Goal: Information Seeking & Learning: Learn about a topic

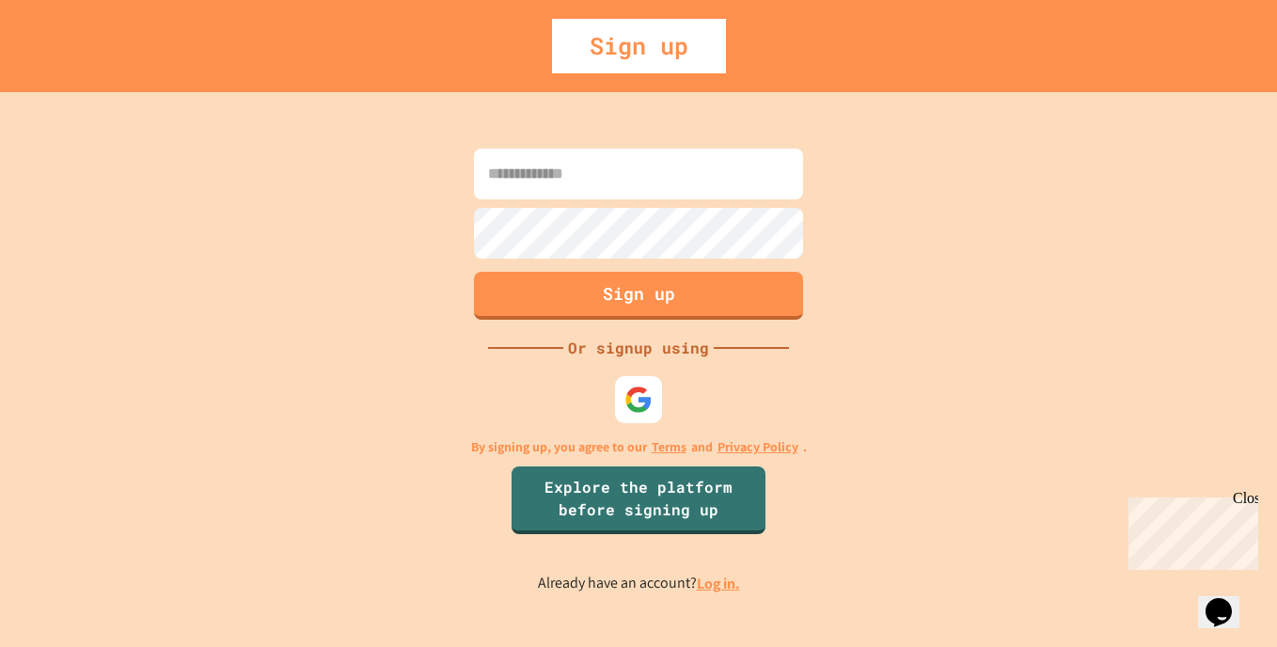
click at [642, 195] on input at bounding box center [638, 174] width 329 height 51
type input "**********"
click at [626, 396] on div at bounding box center [639, 400] width 52 height 52
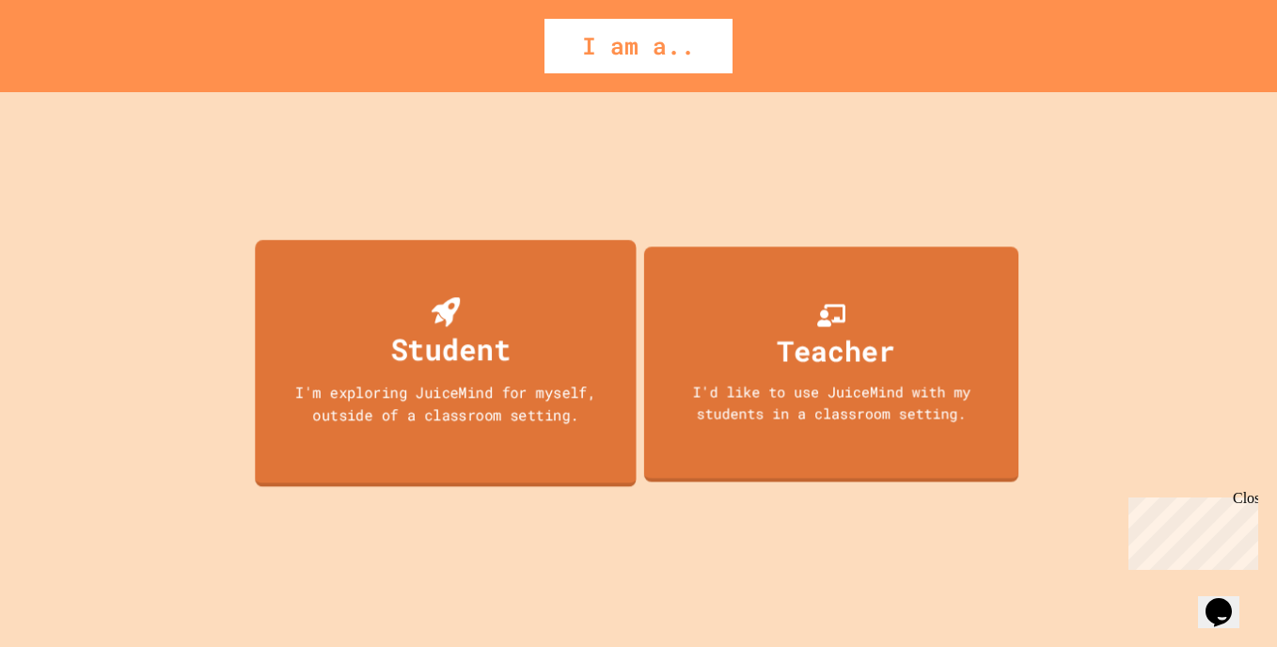
click at [568, 328] on div "Student I'm exploring JuiceMind for myself, outside of a classroom setting." at bounding box center [445, 363] width 381 height 246
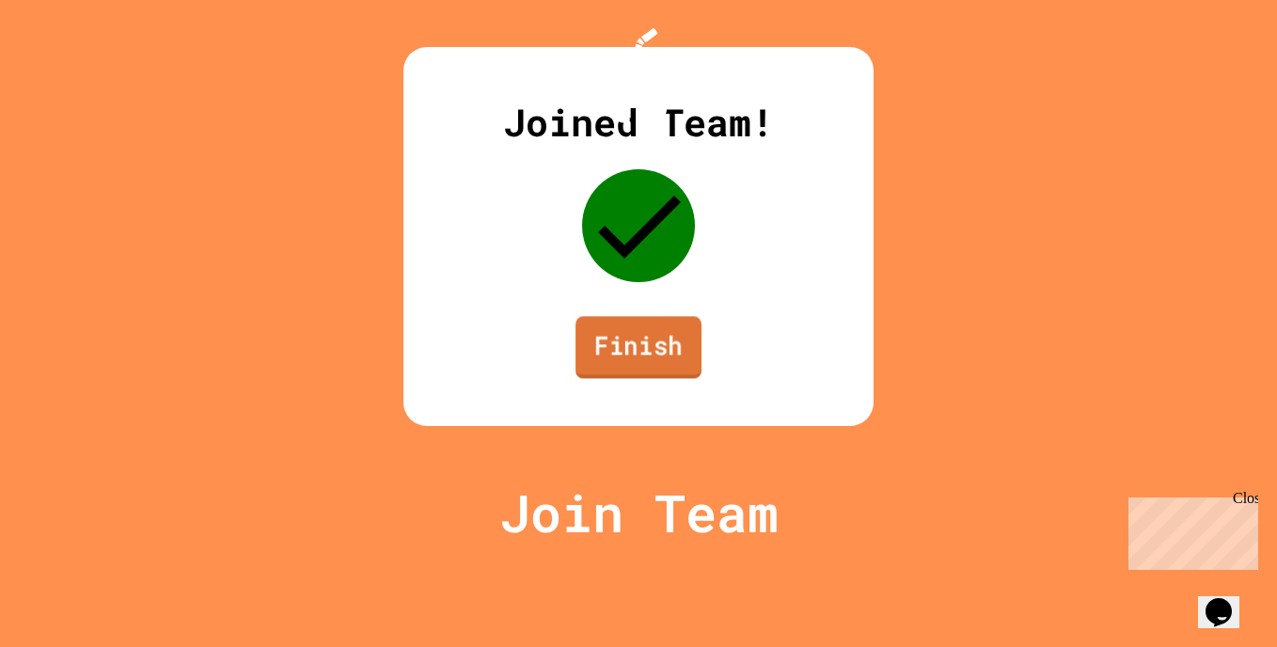
click at [659, 378] on link "Finish" at bounding box center [638, 347] width 126 height 62
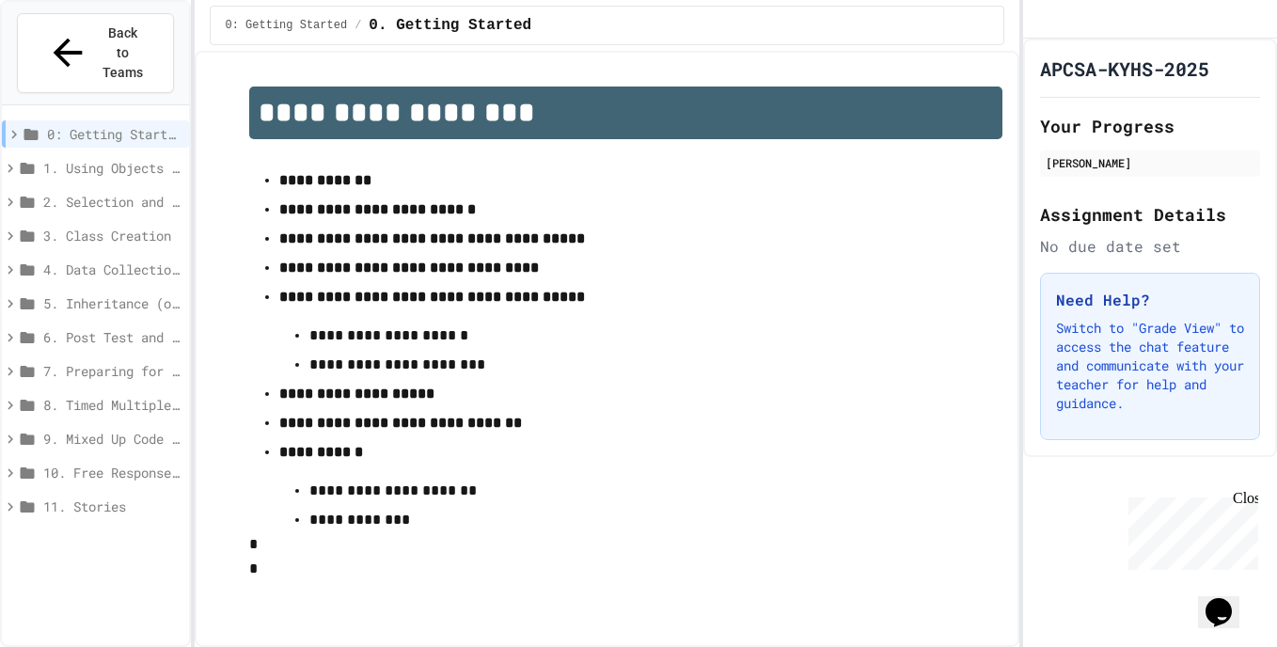
scroll to position [9, 0]
click at [113, 158] on span "1. Using Objects and Methods" at bounding box center [112, 168] width 138 height 20
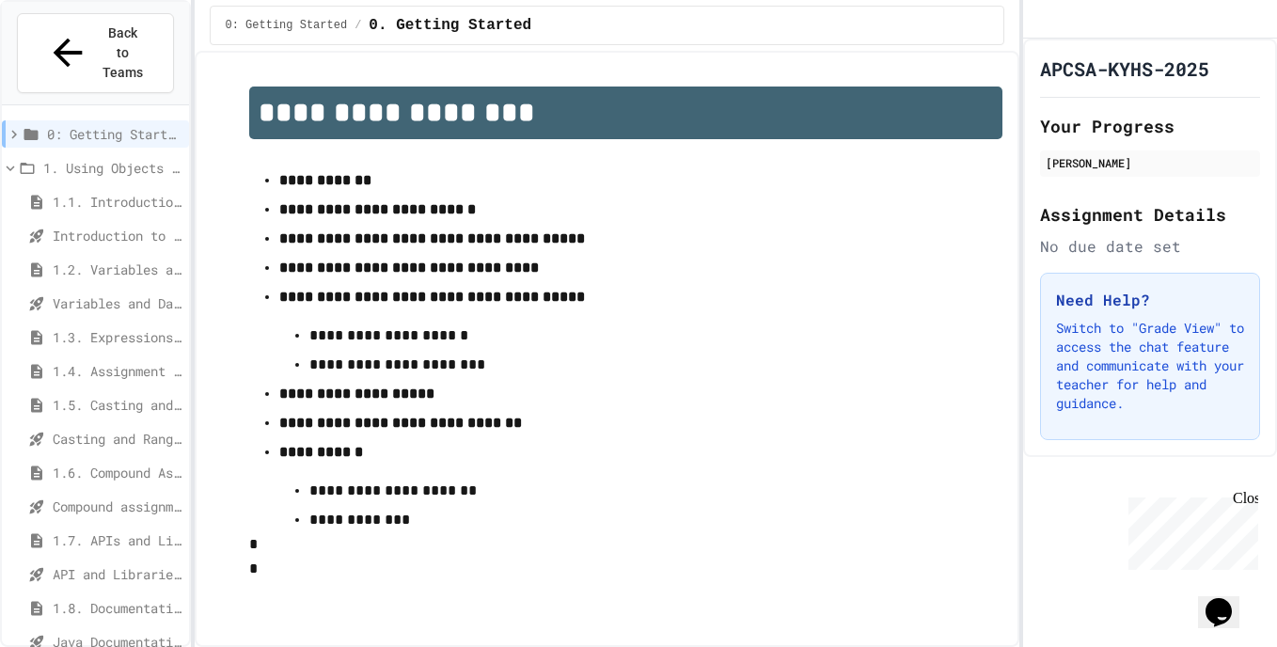
click at [95, 192] on span "1.1. Introduction to Algorithms, Programming, and Compilers" at bounding box center [117, 202] width 129 height 20
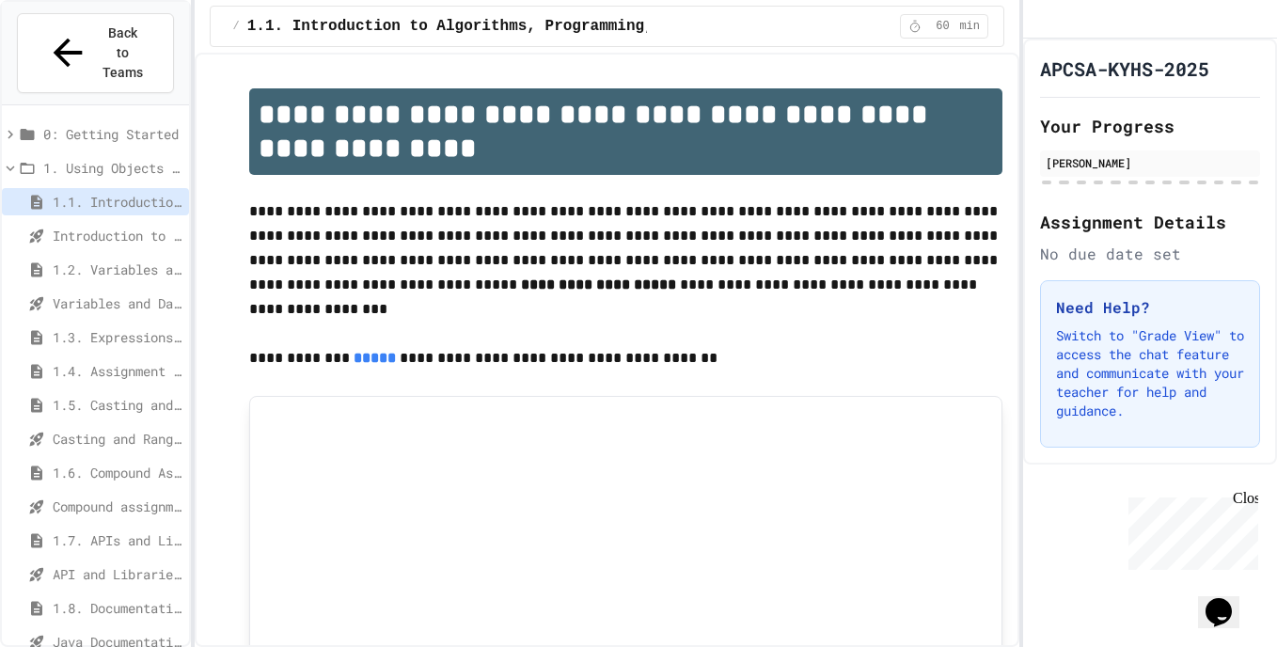
click at [100, 192] on span "1.1. Introduction to Algorithms, Programming, and Compilers" at bounding box center [117, 202] width 129 height 20
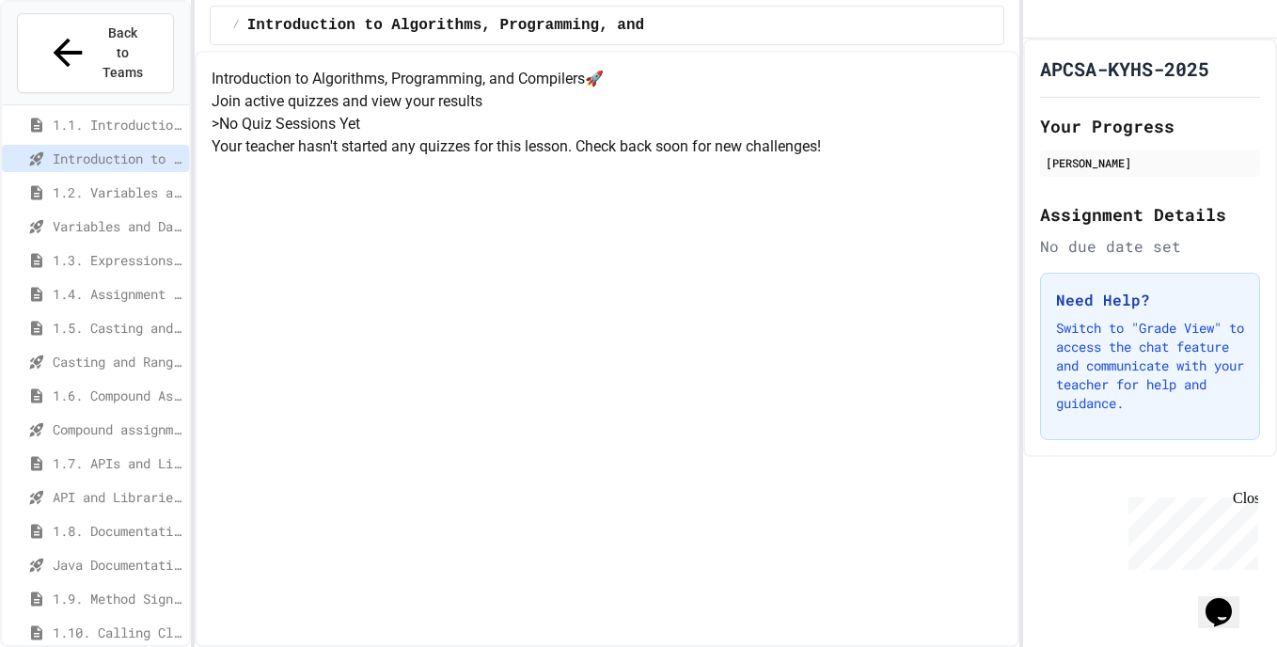
scroll to position [76, 0]
click at [104, 116] on span "1.1. Introduction to Algorithms, Programming, and Compilers" at bounding box center [117, 126] width 129 height 20
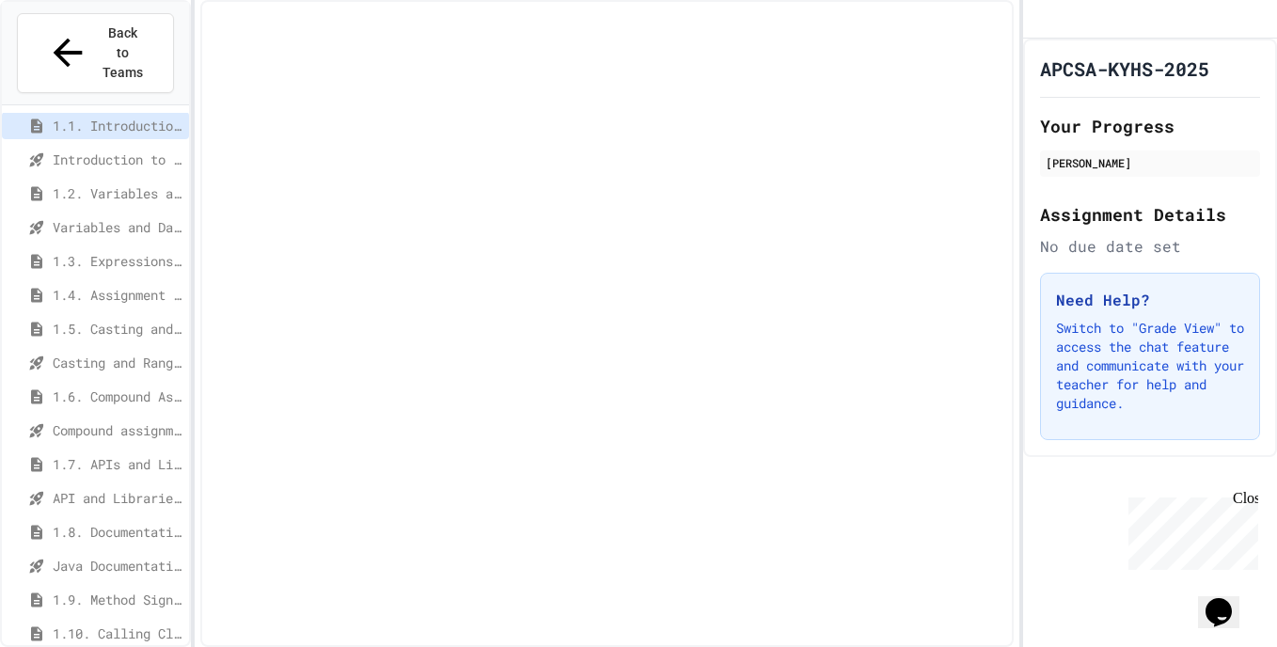
scroll to position [68, 0]
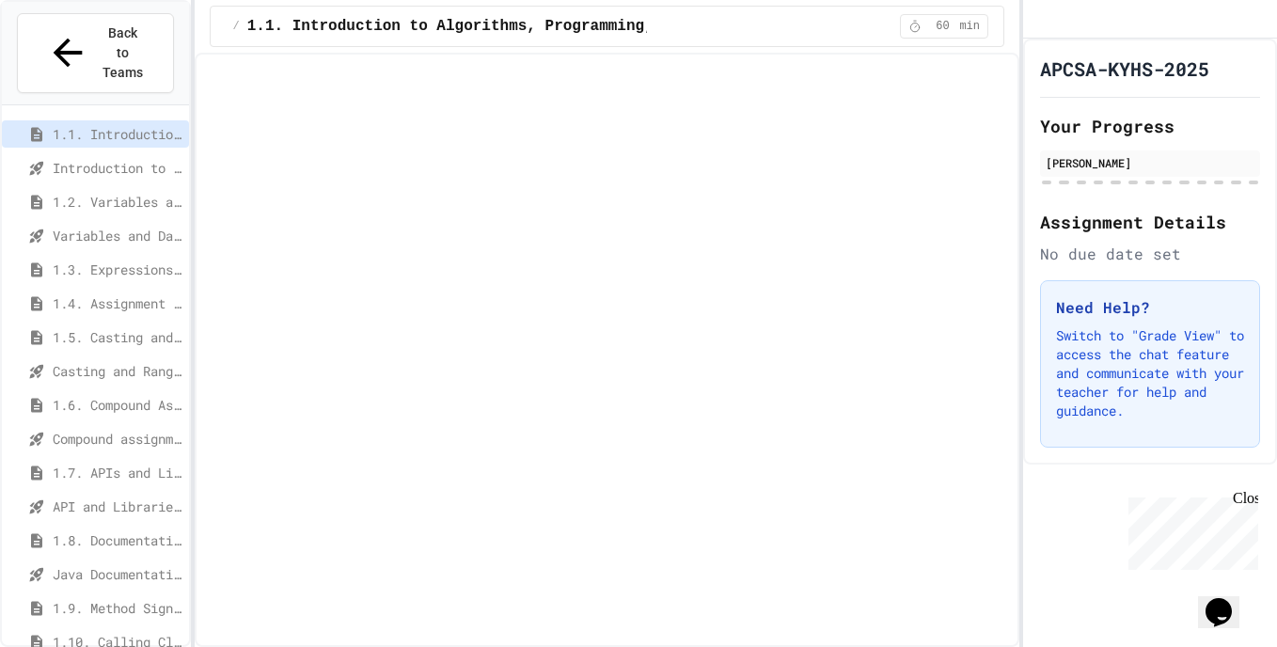
click at [108, 110] on span "1. Using Objects and Methods" at bounding box center [112, 100] width 138 height 20
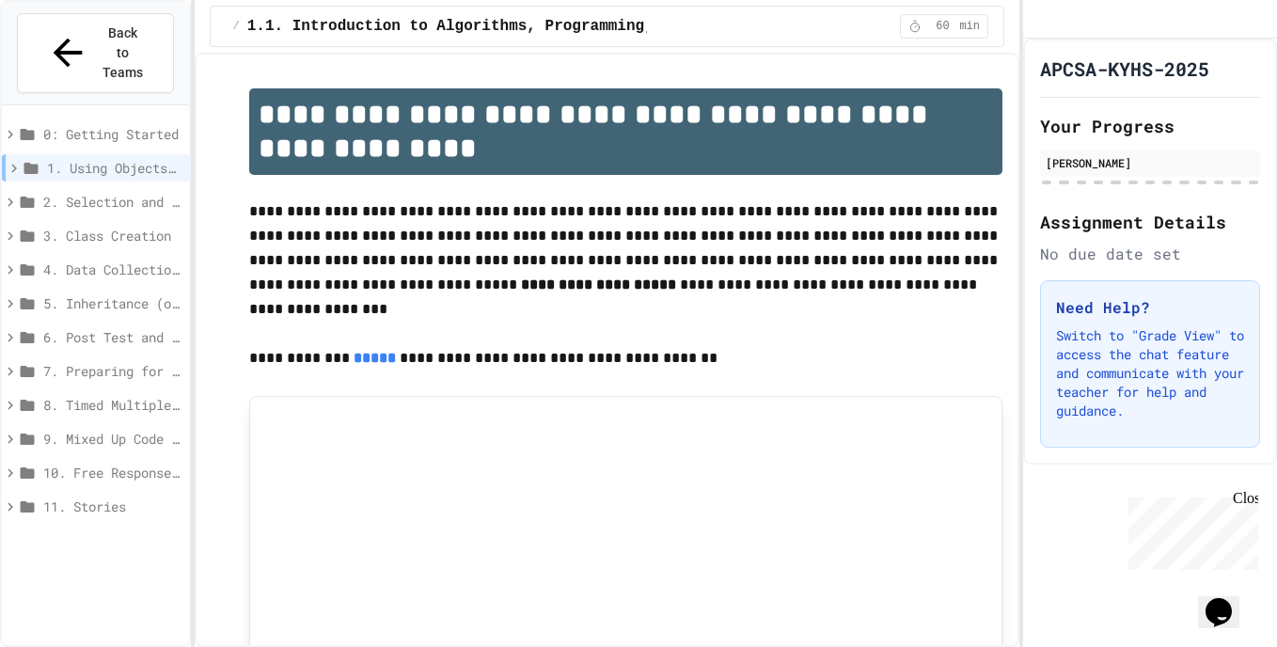
click at [114, 463] on span "10. Free Response Practice" at bounding box center [112, 473] width 138 height 20
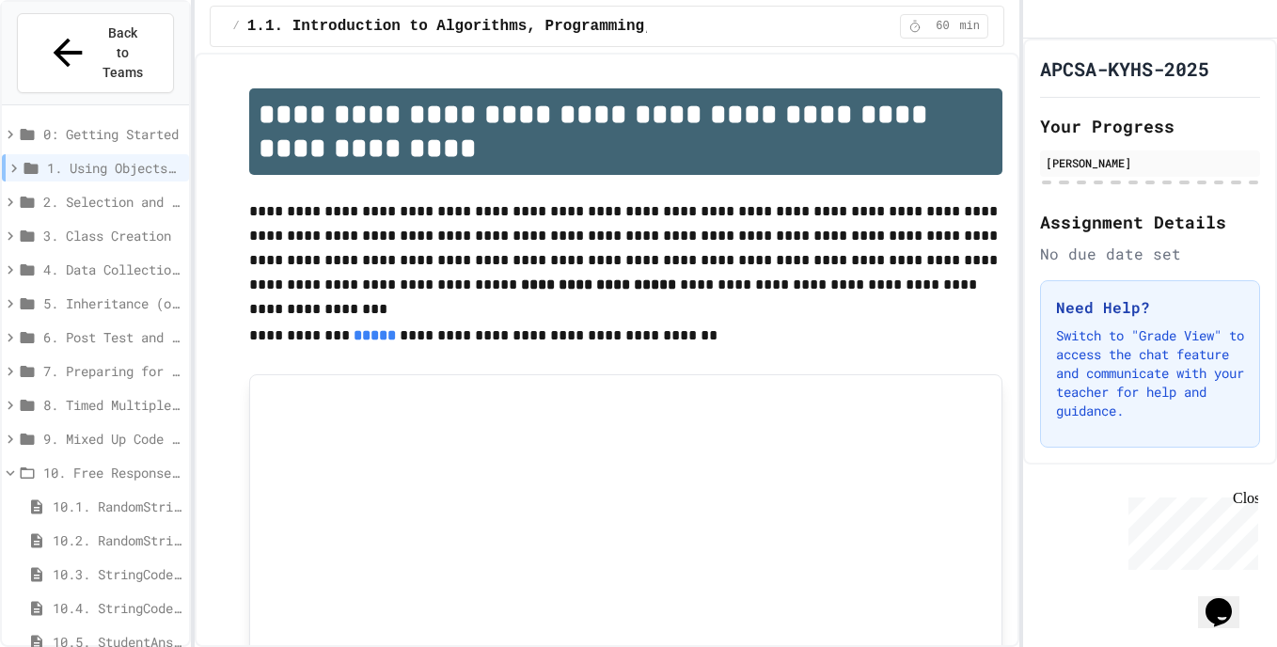
click at [90, 463] on span "10. Free Response Practice" at bounding box center [112, 473] width 138 height 20
click at [65, 496] on span "11. Stories" at bounding box center [112, 506] width 138 height 20
click at [99, 496] on span "11. Stories" at bounding box center [112, 506] width 138 height 20
